Goal: Check status: Check status

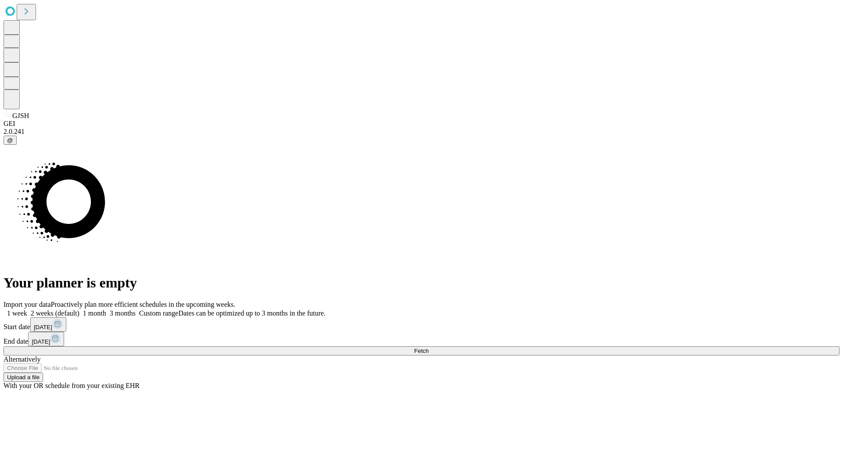
click at [429, 348] on span "Fetch" at bounding box center [421, 351] width 14 height 7
